Goal: Find contact information: Find contact information

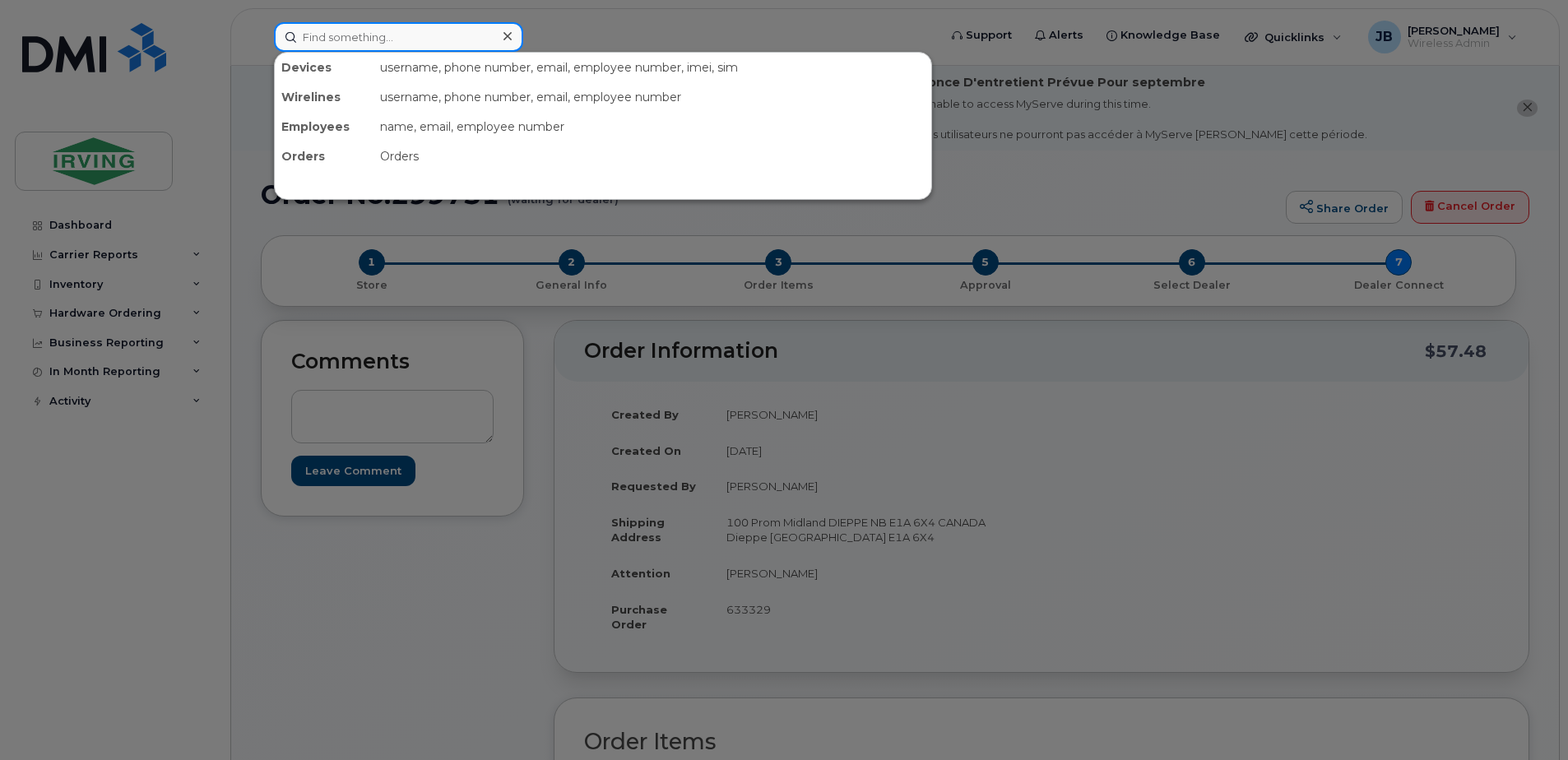
click at [384, 25] on input at bounding box center [398, 37] width 249 height 30
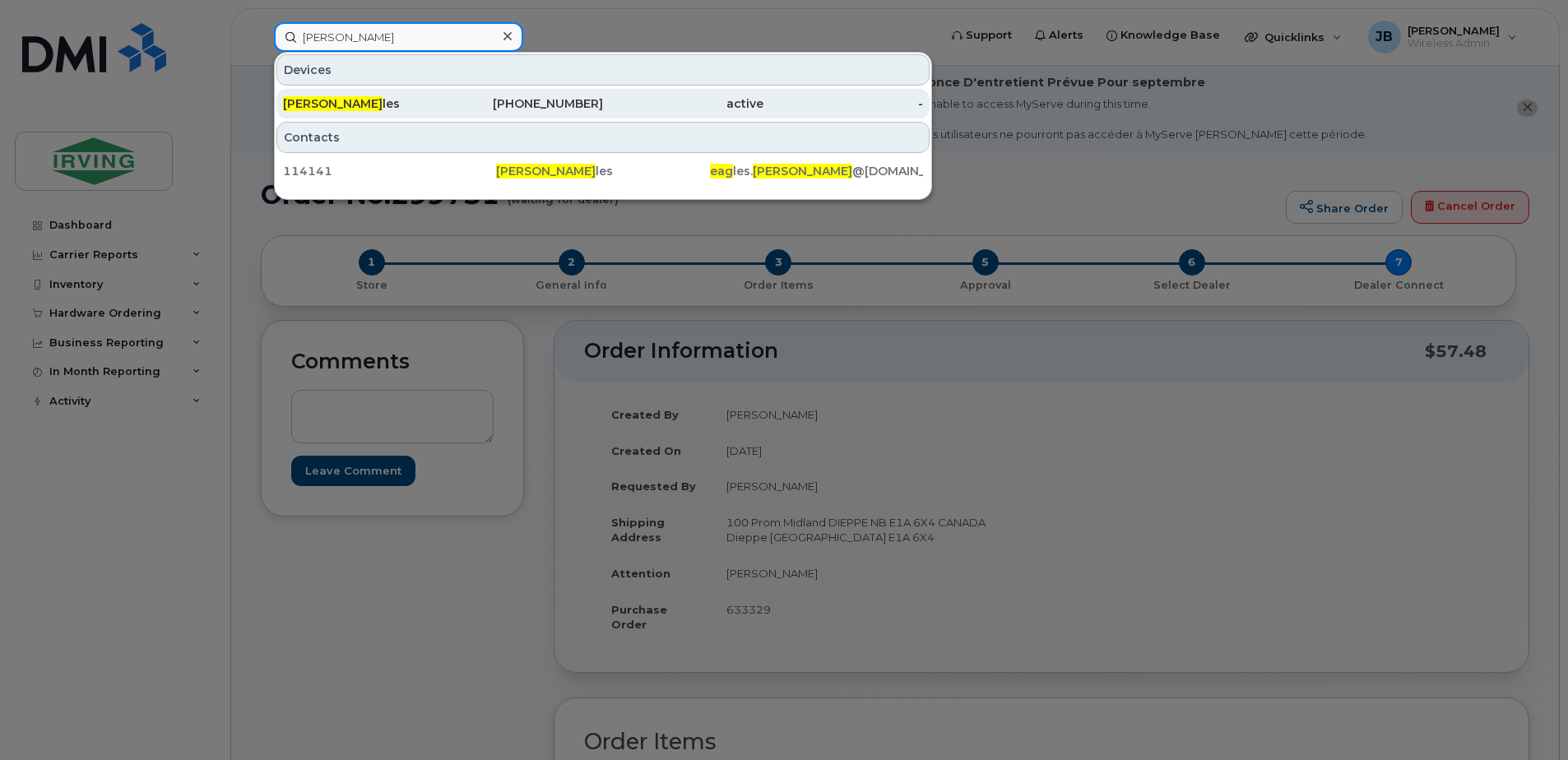
type input "lynne eag"
click at [323, 107] on span "Lynne Eag" at bounding box center [332, 104] width 99 height 15
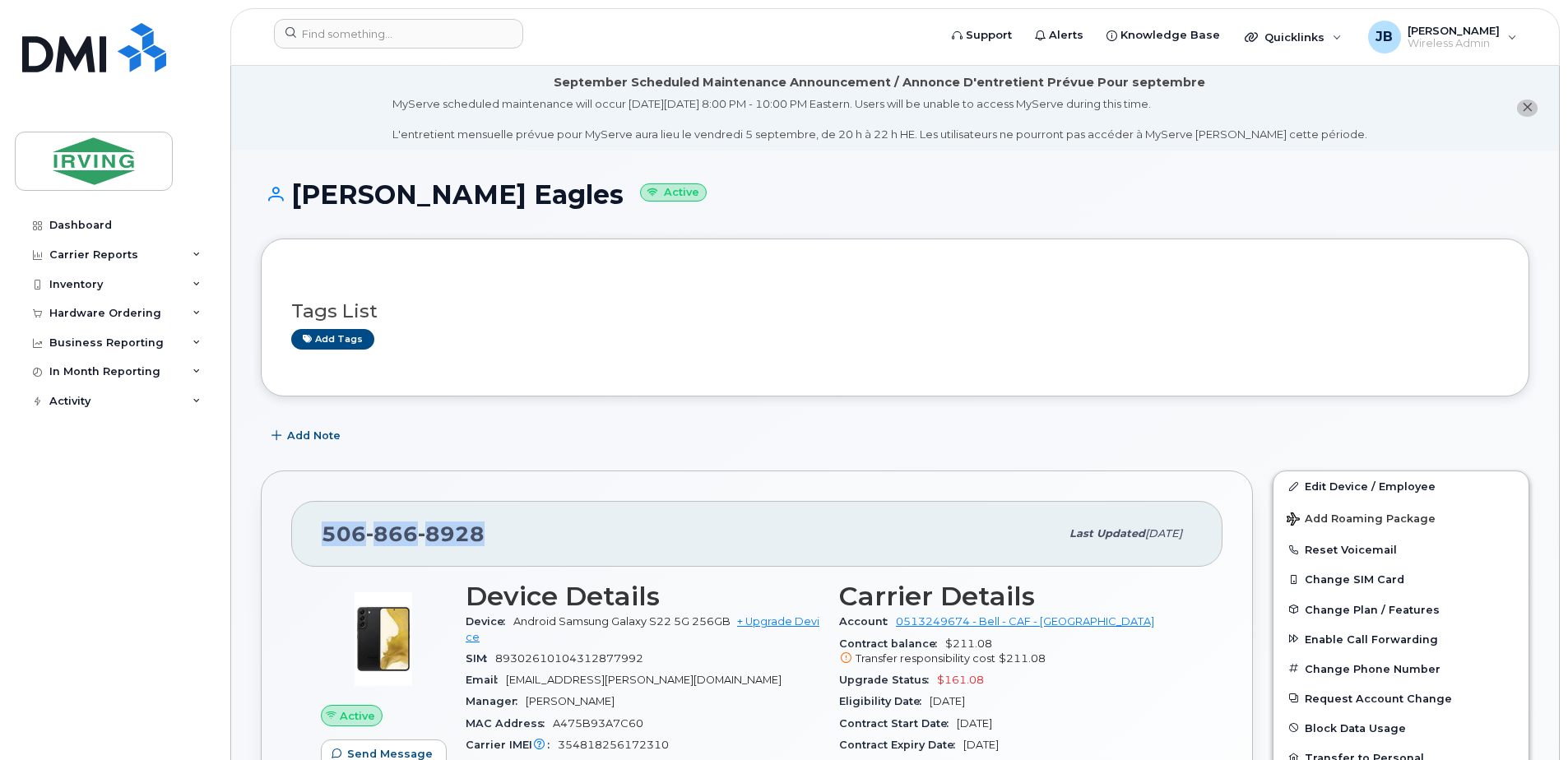
drag, startPoint x: 486, startPoint y: 532, endPoint x: 327, endPoint y: 538, distance: 159.1
click at [327, 538] on div "[PHONE_NUMBER]" at bounding box center [690, 534] width 738 height 35
drag, startPoint x: 326, startPoint y: 537, endPoint x: 356, endPoint y: 539, distance: 30.1
copy span "[PHONE_NUMBER]"
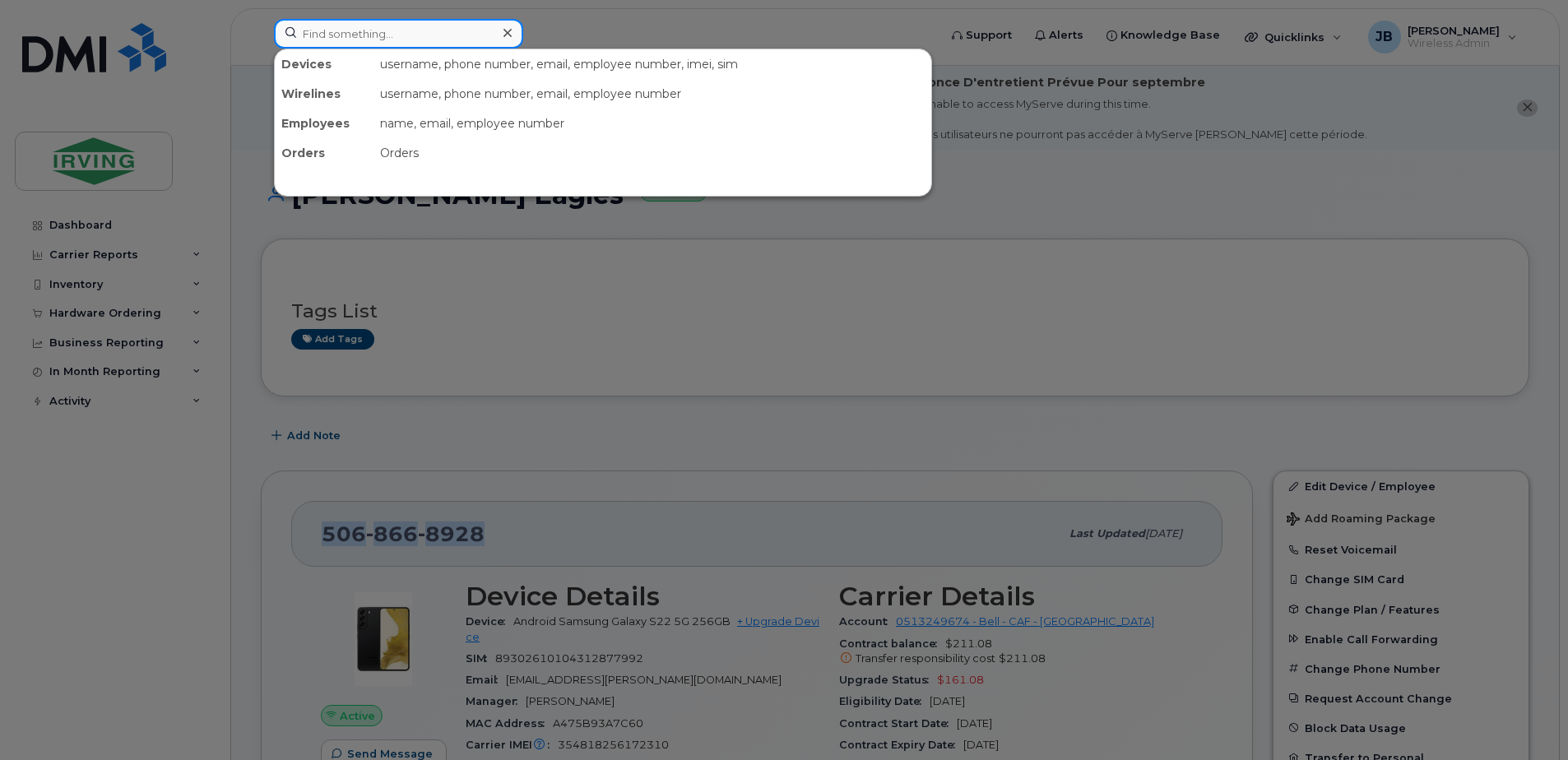
click at [366, 29] on input at bounding box center [398, 33] width 249 height 30
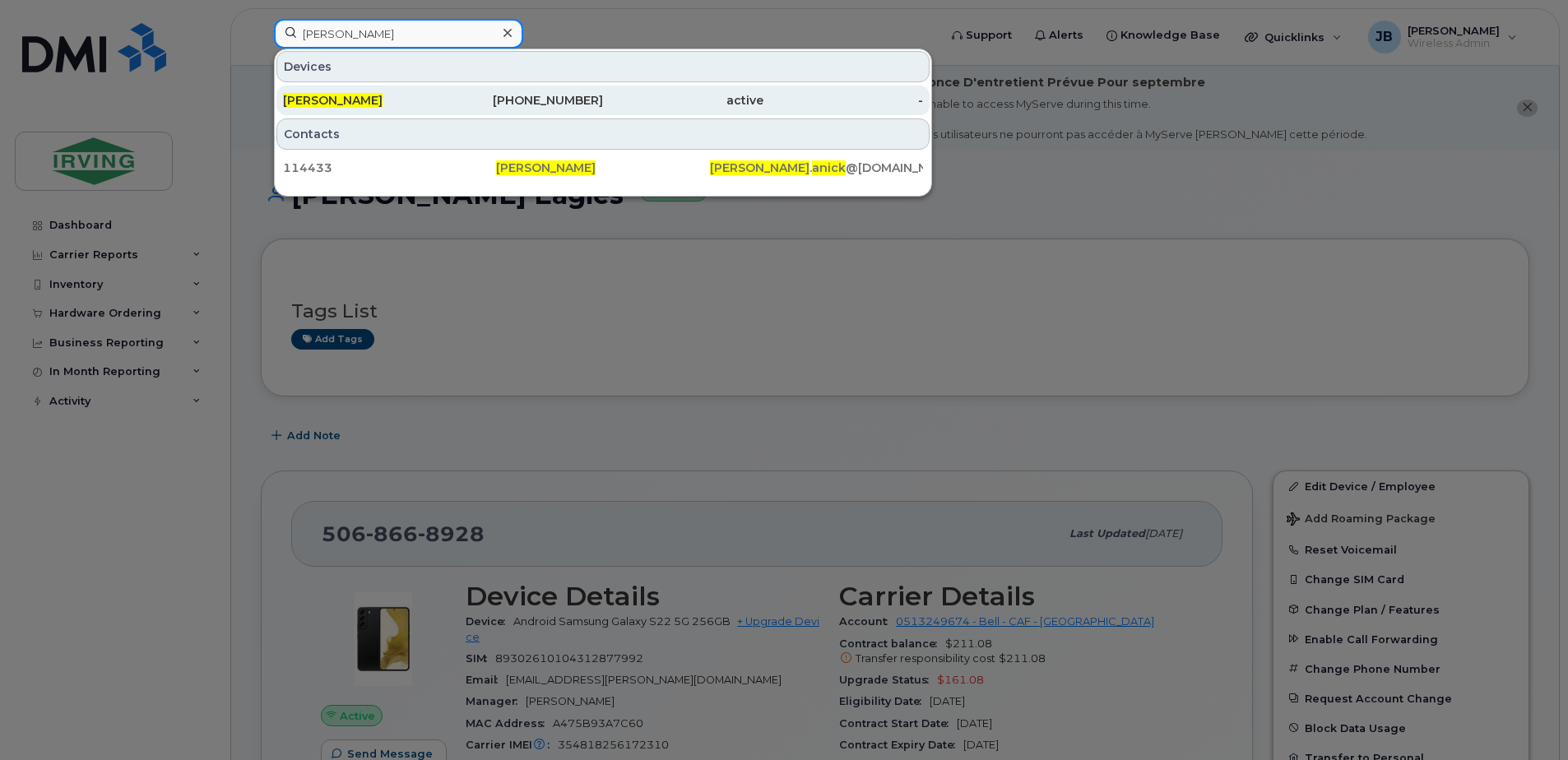
type input "[PERSON_NAME]"
click at [320, 97] on span "[PERSON_NAME]" at bounding box center [332, 100] width 99 height 15
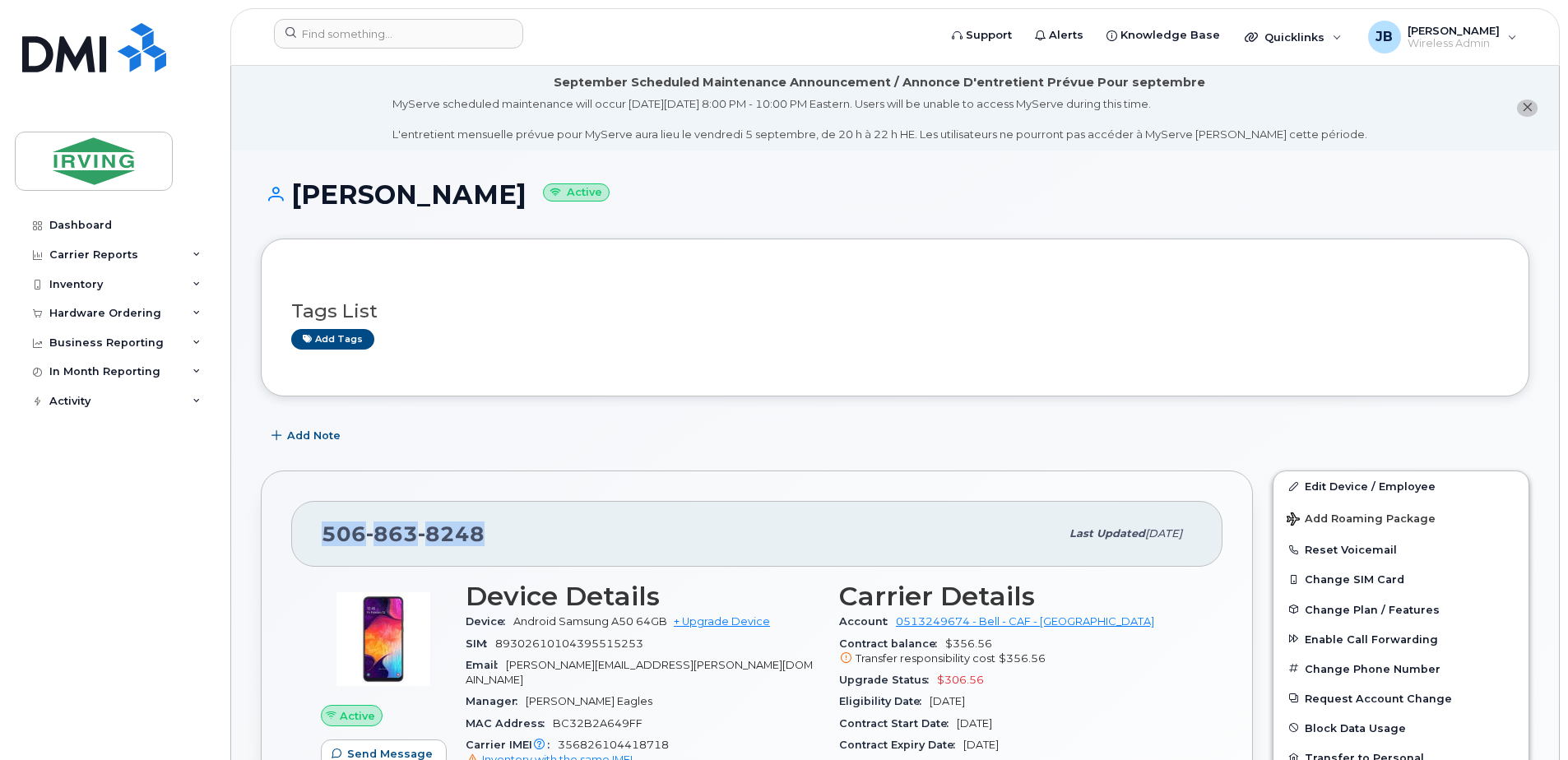
drag, startPoint x: 488, startPoint y: 533, endPoint x: 325, endPoint y: 538, distance: 163.1
click at [325, 538] on div "506 863 8248" at bounding box center [690, 534] width 738 height 35
copy span "506 863 8248"
